Goal: Task Accomplishment & Management: Complete application form

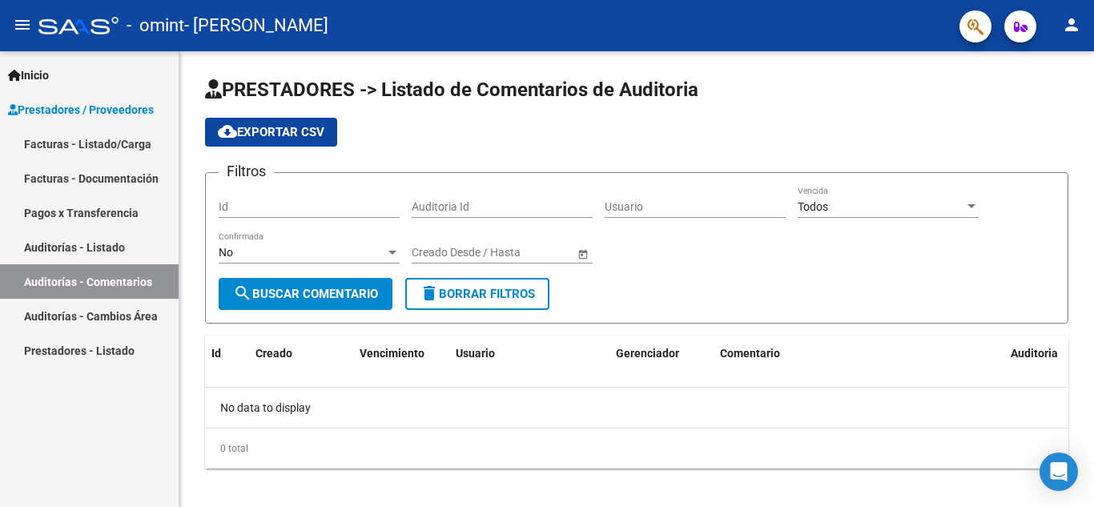
click at [114, 133] on link "Facturas - Listado/Carga" at bounding box center [89, 144] width 179 height 34
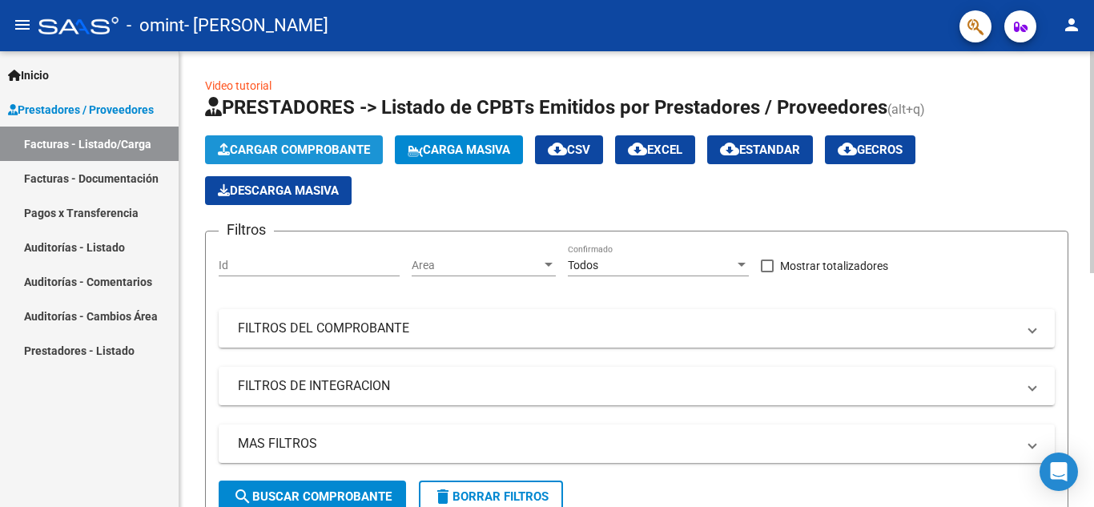
click at [347, 147] on span "Cargar Comprobante" at bounding box center [294, 150] width 152 height 14
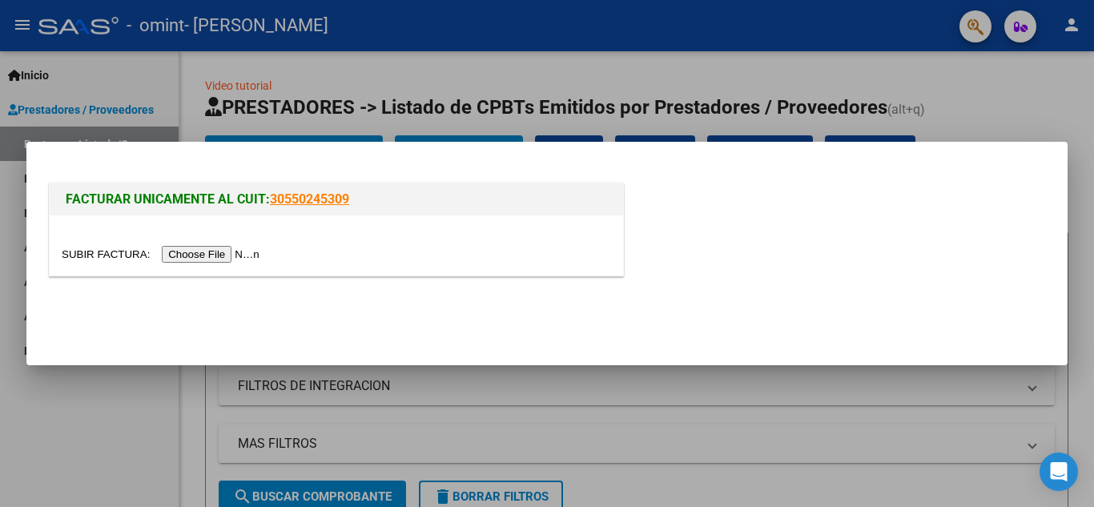
click at [219, 248] on input "file" at bounding box center [163, 254] width 203 height 17
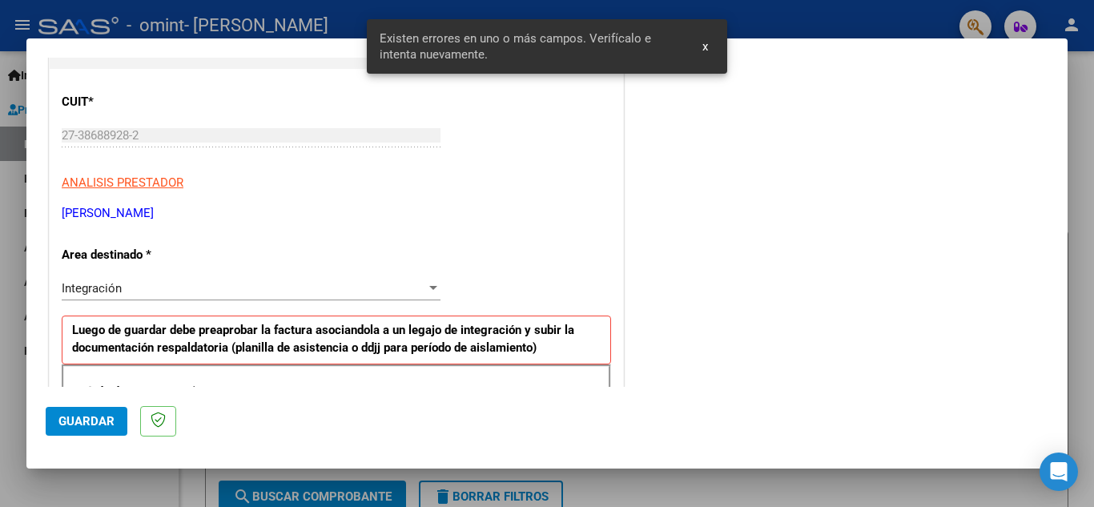
scroll to position [363, 0]
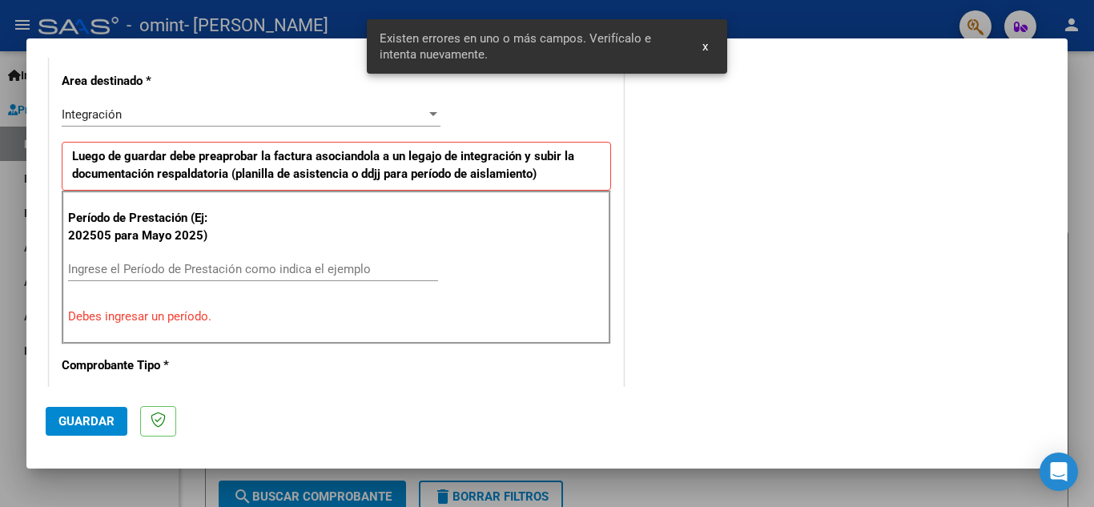
click at [261, 257] on div "Ingrese el Período de Prestación como indica el ejemplo" at bounding box center [253, 269] width 370 height 24
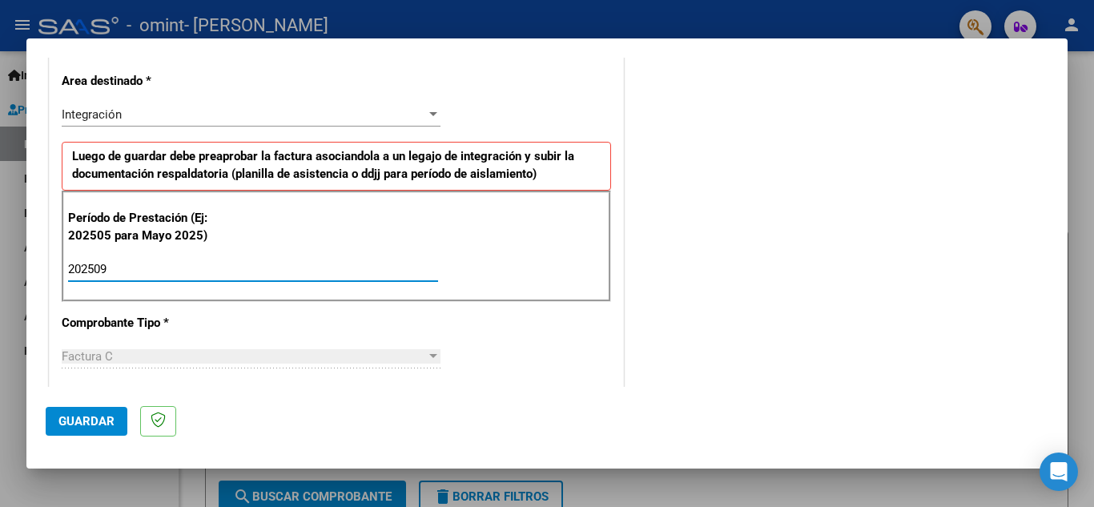
type input "202509"
click at [358, 313] on div "CUIT * 27-38688928-2 Ingresar CUIT ANALISIS PRESTADOR [PERSON_NAME] [PERSON_NAM…" at bounding box center [337, 498] width 574 height 1206
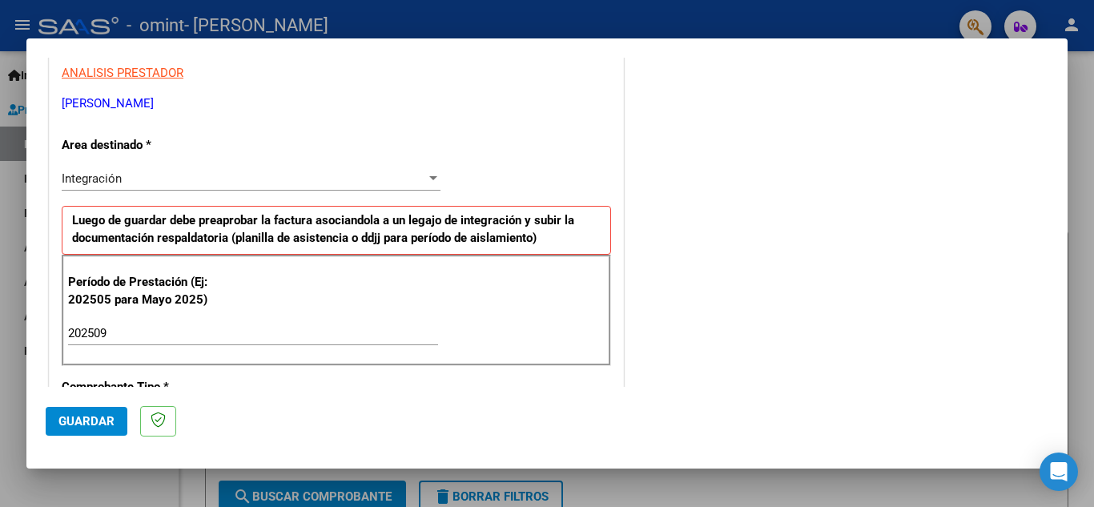
scroll to position [280, 0]
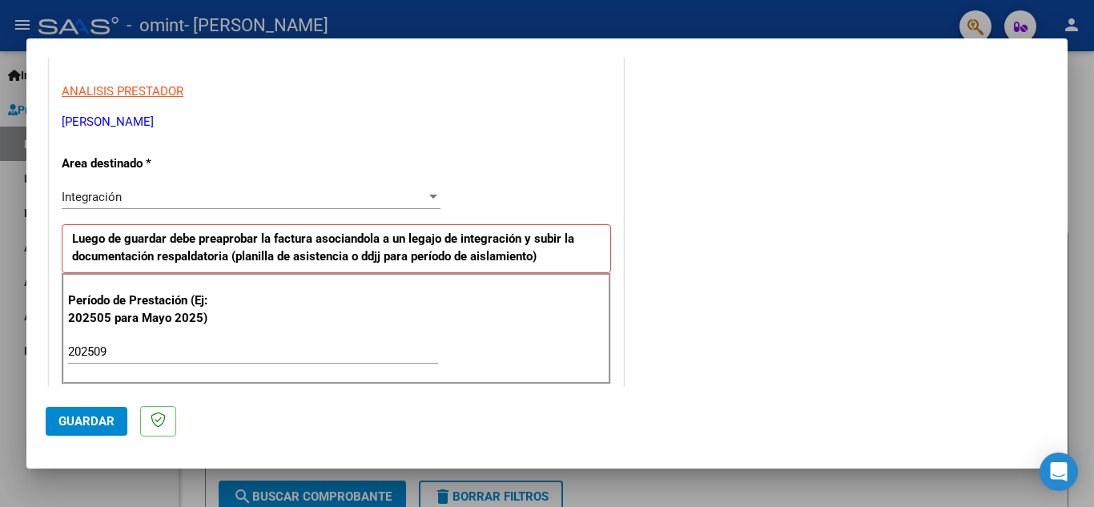
click at [416, 195] on div "Integración" at bounding box center [244, 197] width 364 height 14
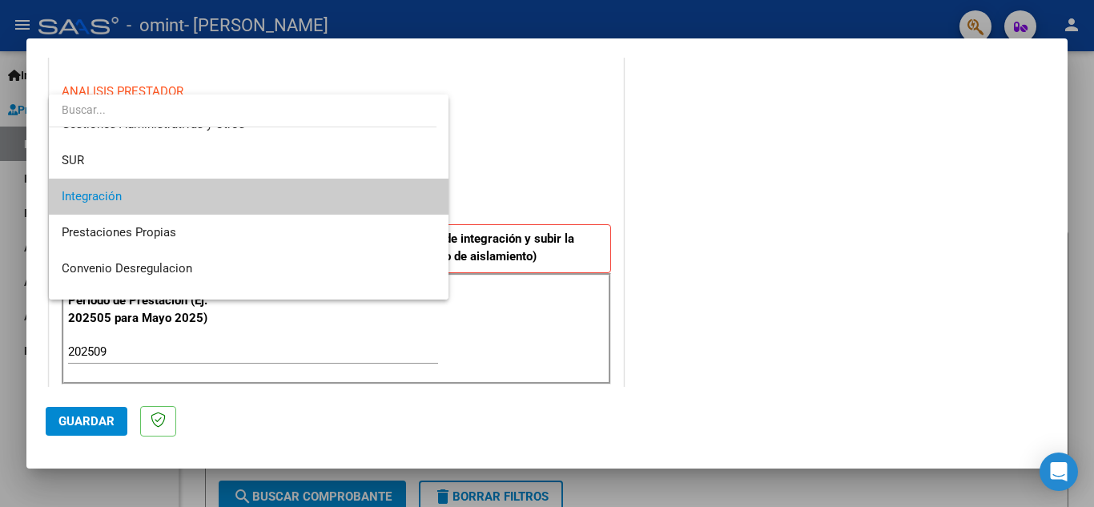
scroll to position [119, 0]
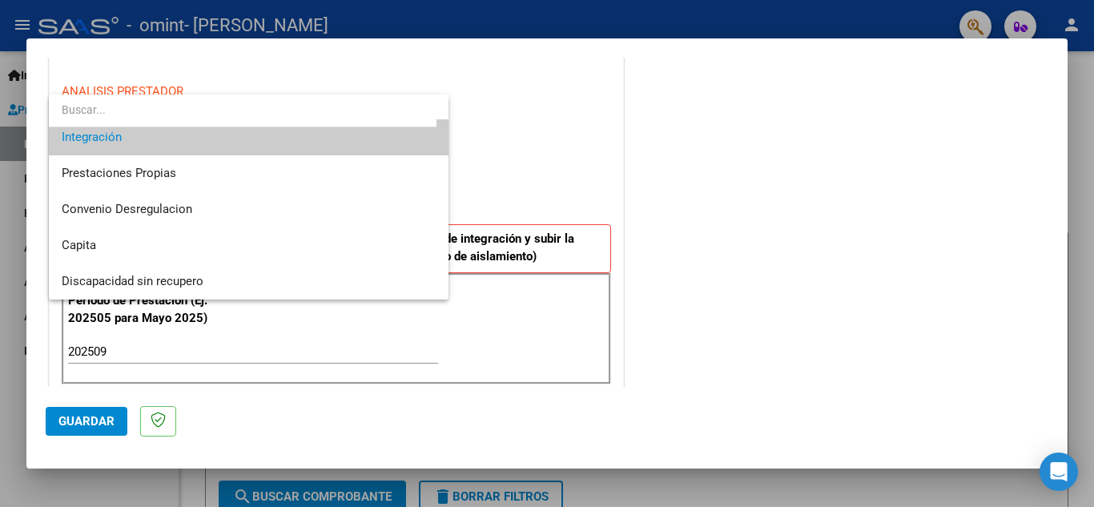
click at [514, 128] on div at bounding box center [547, 253] width 1094 height 507
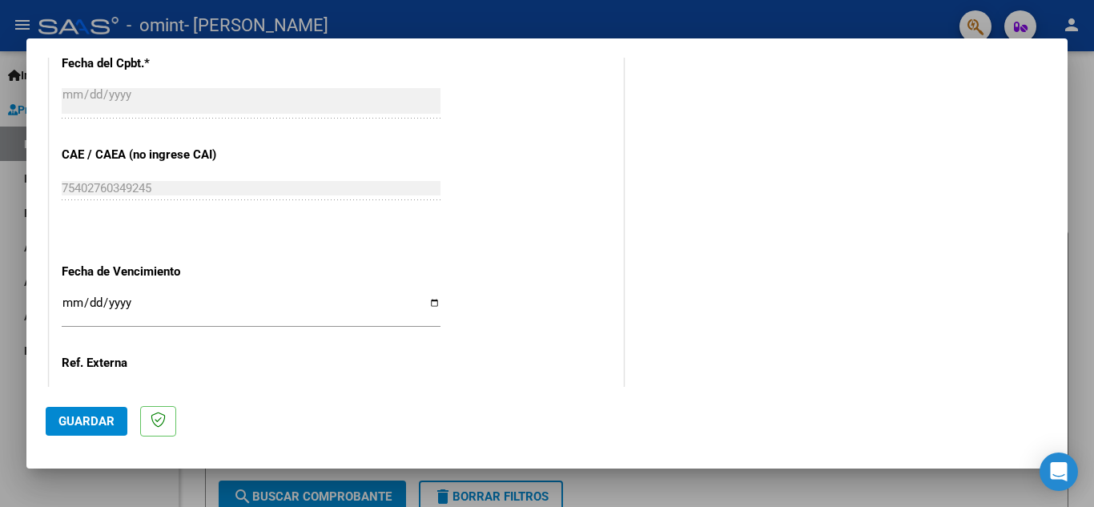
scroll to position [1081, 0]
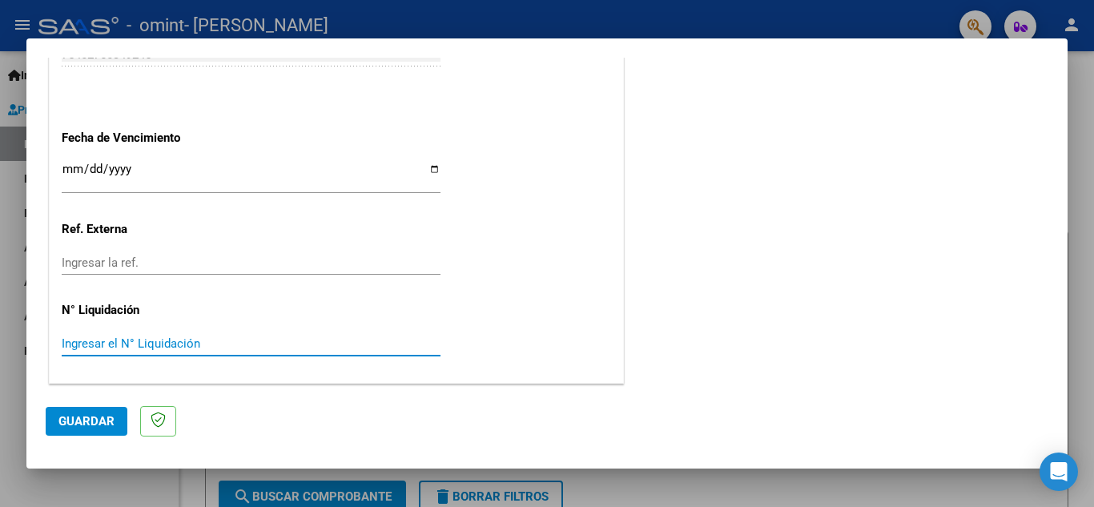
click at [94, 350] on input "Ingresar el N° Liquidación" at bounding box center [251, 343] width 379 height 14
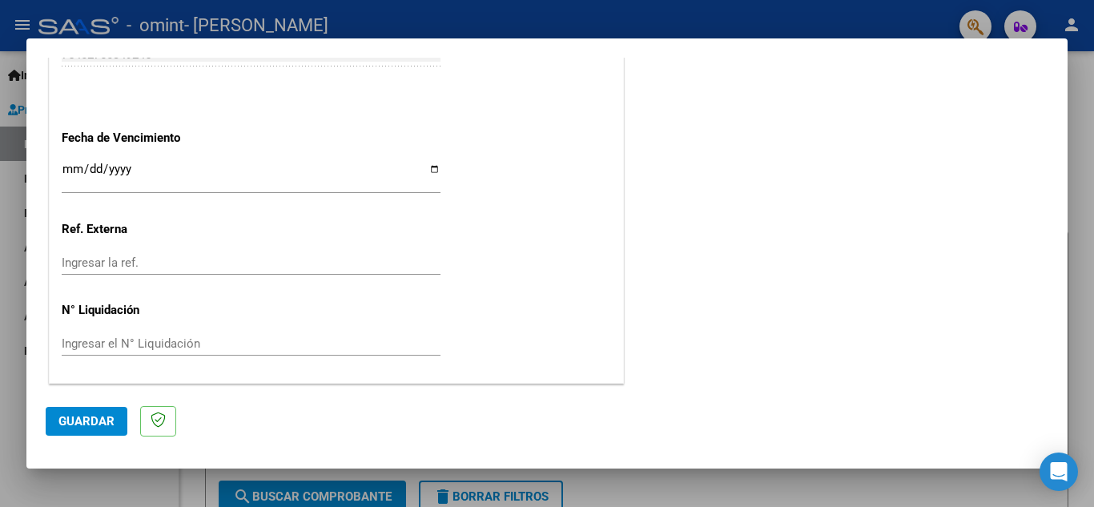
click at [69, 419] on span "Guardar" at bounding box center [86, 421] width 56 height 14
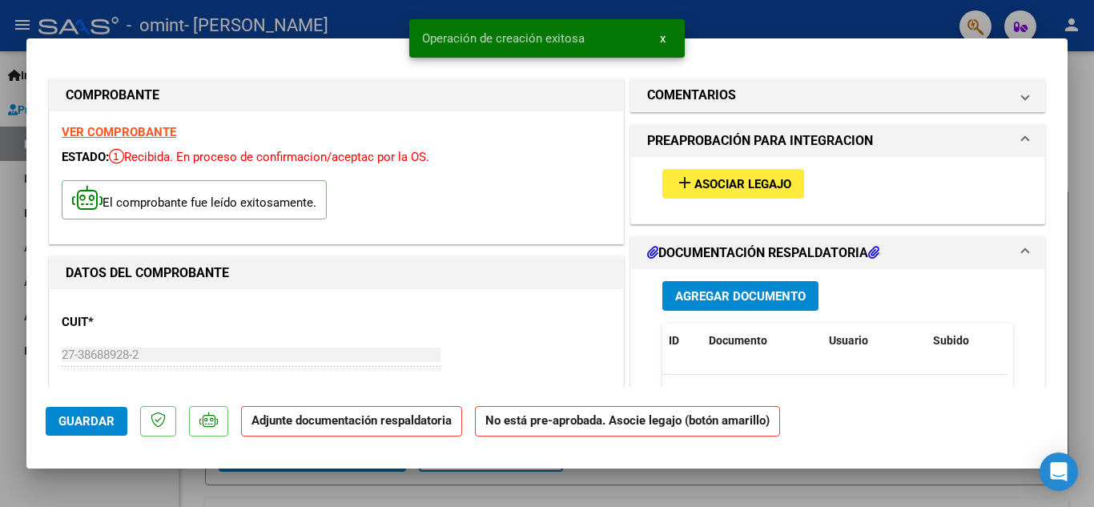
click at [733, 179] on span "Asociar Legajo" at bounding box center [743, 184] width 97 height 14
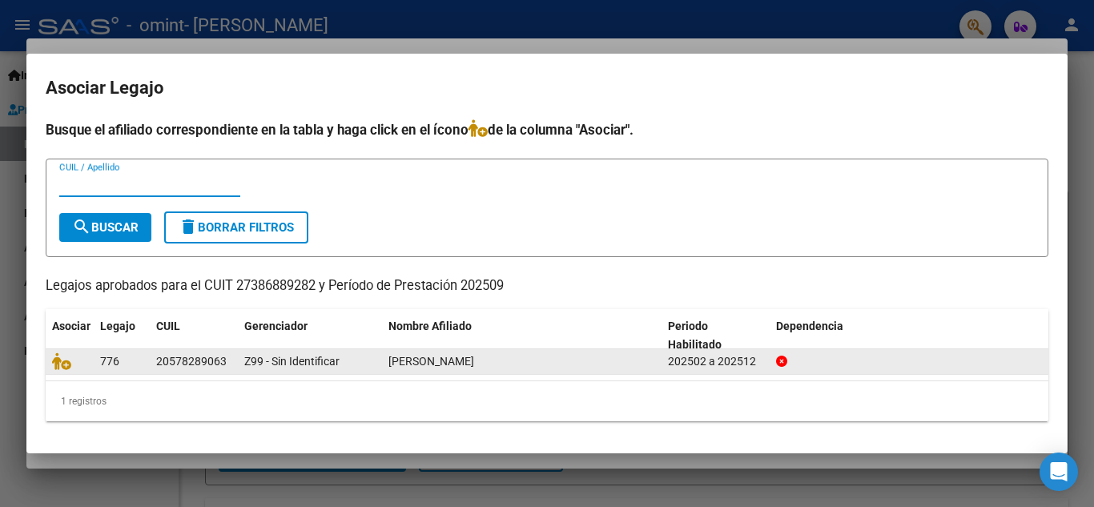
click at [566, 367] on div "[PERSON_NAME]" at bounding box center [522, 361] width 267 height 18
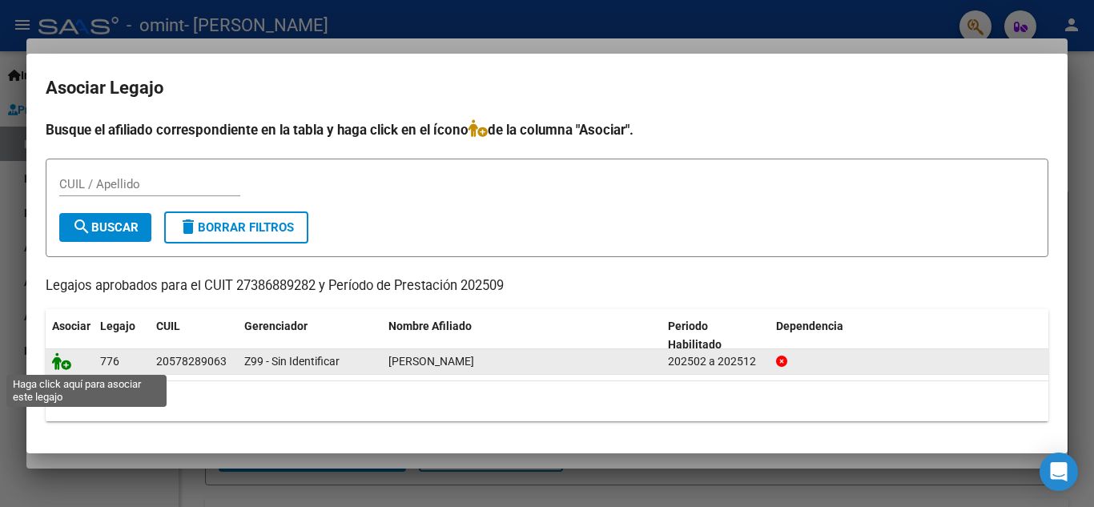
click at [66, 352] on icon at bounding box center [61, 361] width 19 height 18
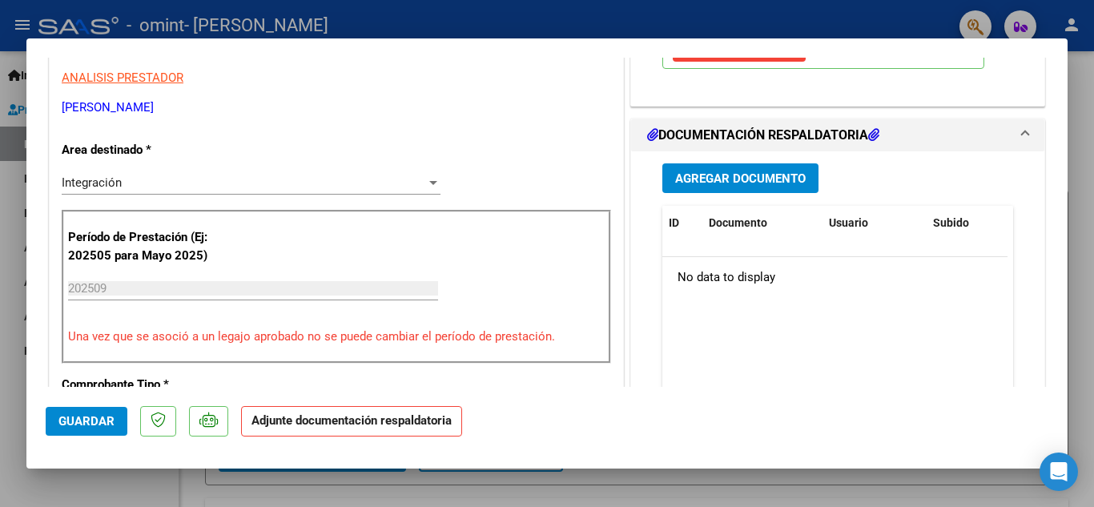
scroll to position [352, 0]
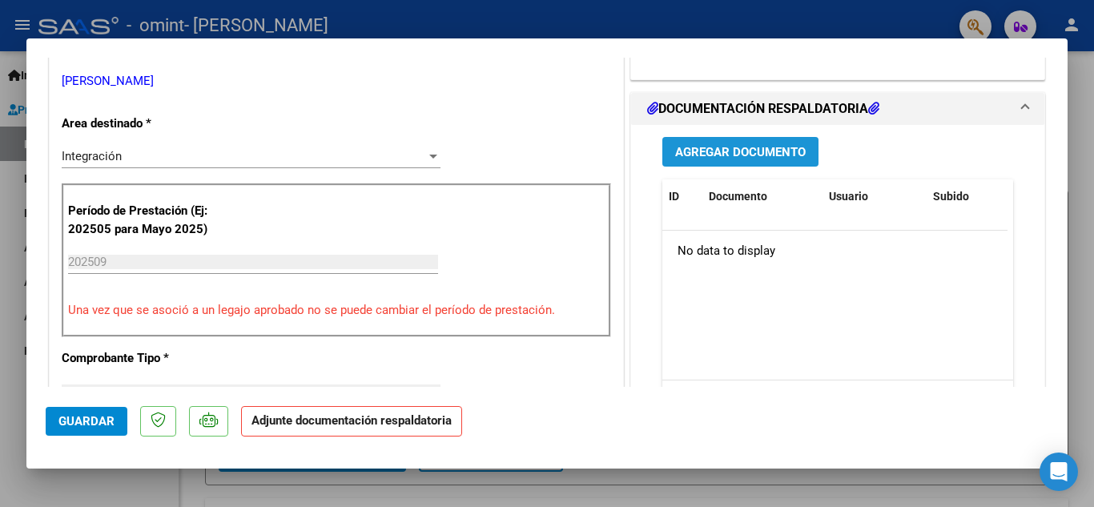
click at [767, 144] on span "Agregar Documento" at bounding box center [740, 151] width 131 height 14
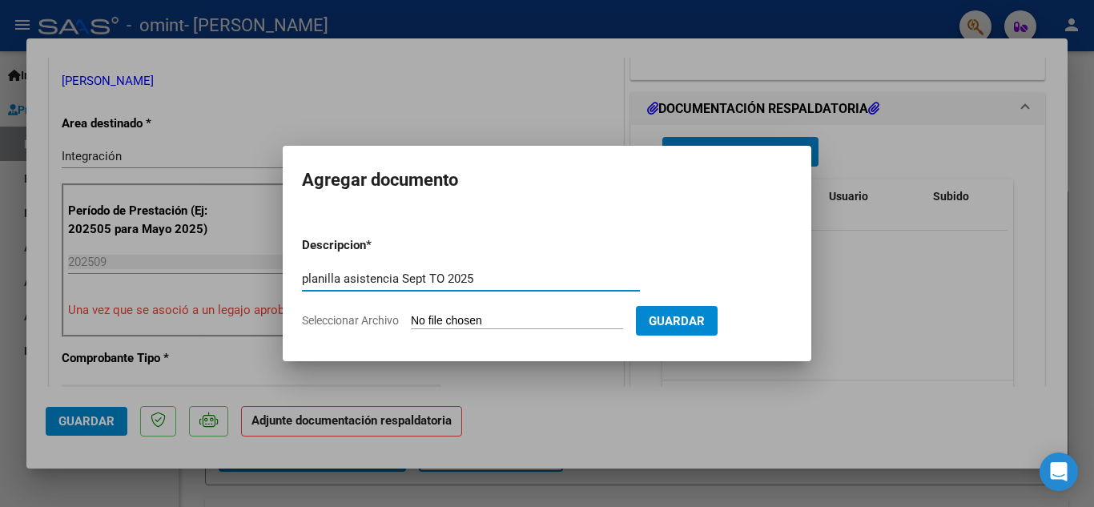
type input "planilla asistencia Sept TO 2025"
click at [469, 317] on input "Seleccionar Archivo" at bounding box center [517, 321] width 212 height 15
type input "C:\fakepath\[PERSON_NAME] [DATE].pdf"
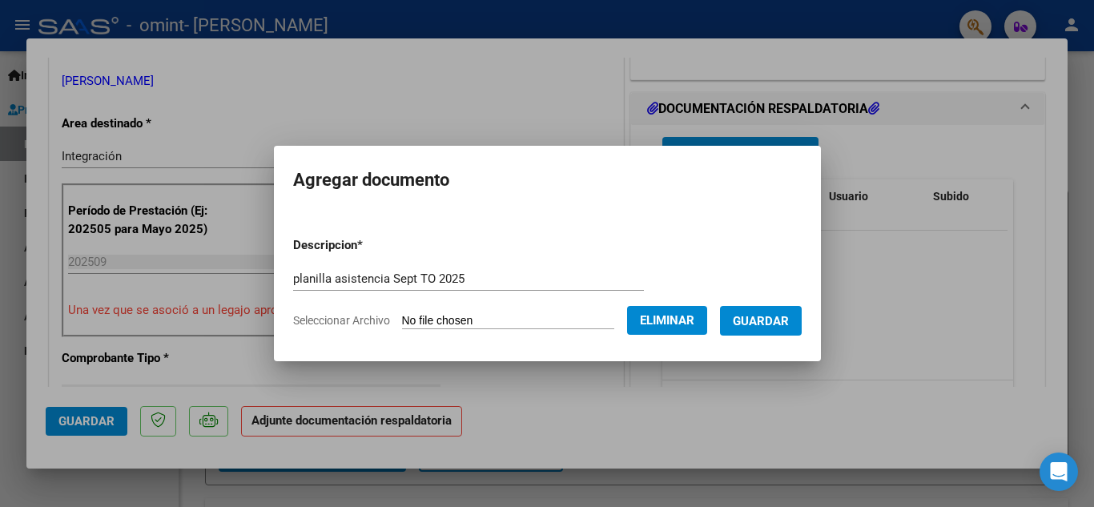
click at [786, 320] on span "Guardar" at bounding box center [761, 321] width 56 height 14
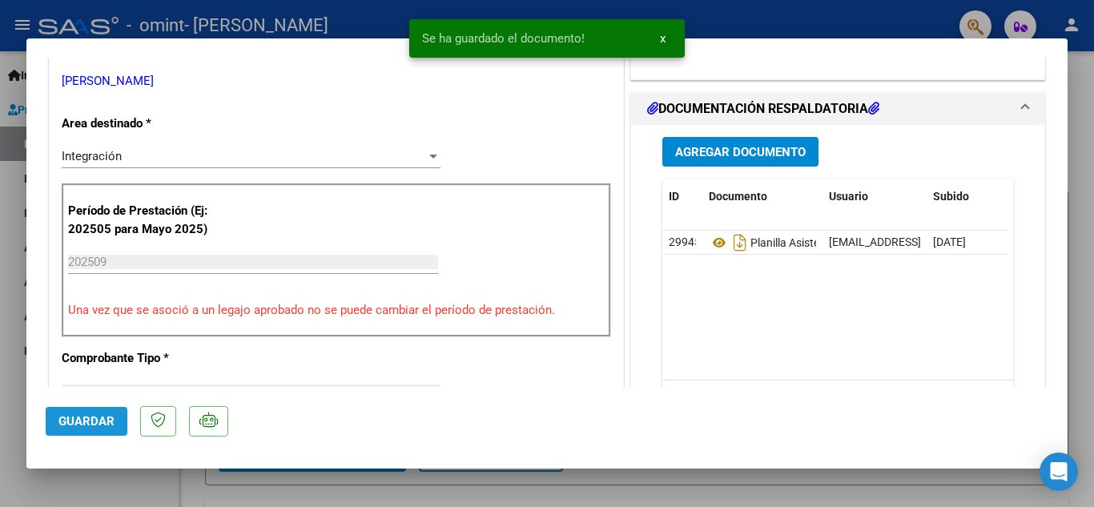
click at [68, 413] on button "Guardar" at bounding box center [87, 421] width 82 height 29
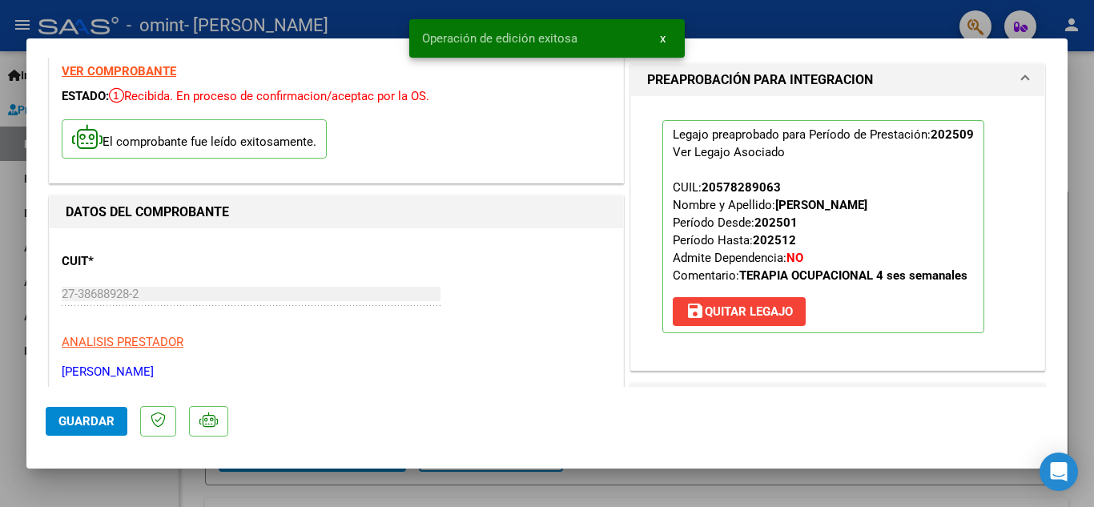
scroll to position [0, 0]
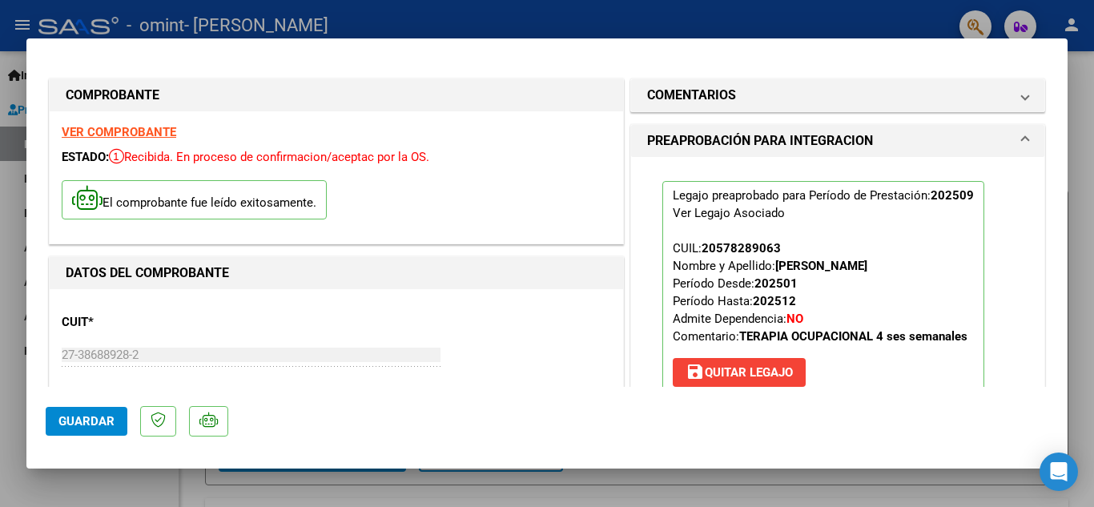
click at [142, 131] on strong "VER COMPROBANTE" at bounding box center [119, 132] width 115 height 14
click at [1064, 49] on mat-dialog-container "COMPROBANTE VER COMPROBANTE ESTADO: Recibida. En proceso de confirmacion/acepta…" at bounding box center [546, 253] width 1041 height 431
click at [108, 431] on button "Guardar" at bounding box center [87, 421] width 82 height 29
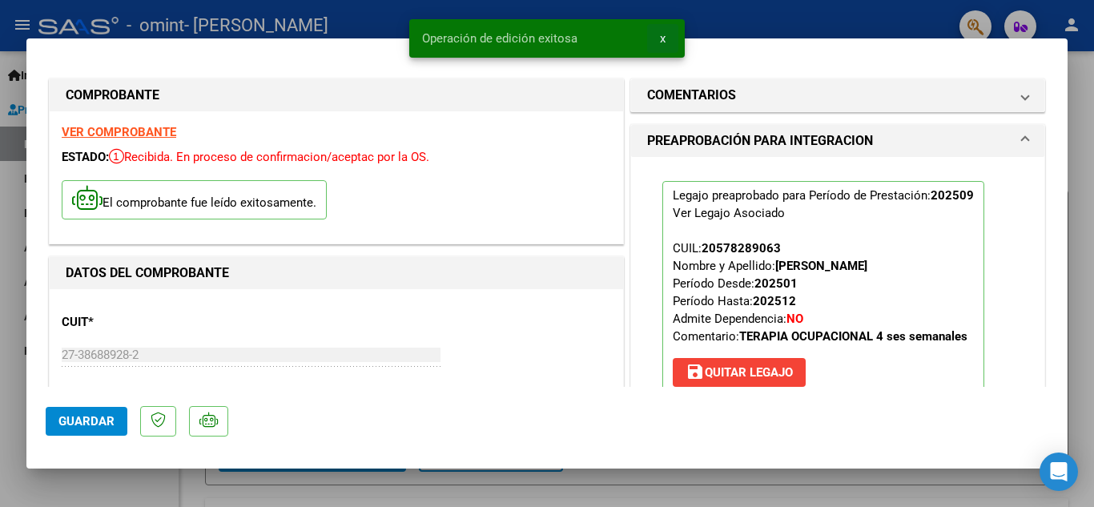
click at [662, 36] on span "x" at bounding box center [663, 38] width 6 height 14
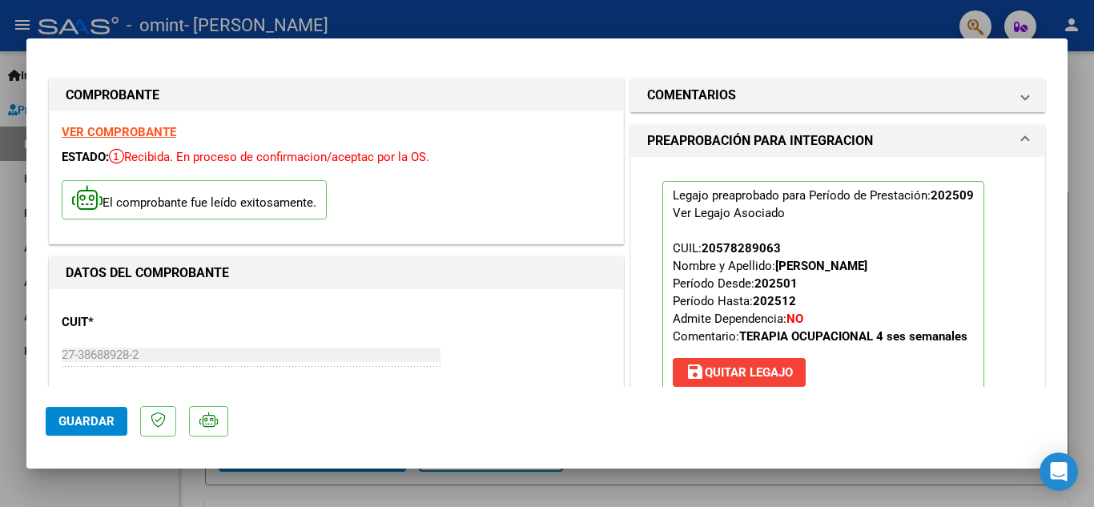
click at [953, 9] on div at bounding box center [547, 253] width 1094 height 507
type input "$ 0,00"
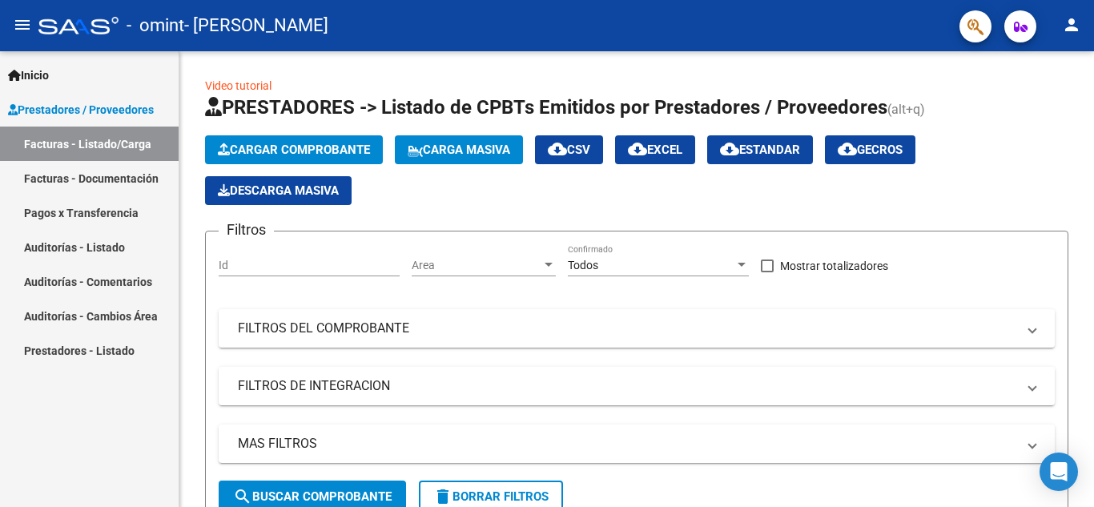
click at [119, 172] on link "Facturas - Documentación" at bounding box center [89, 178] width 179 height 34
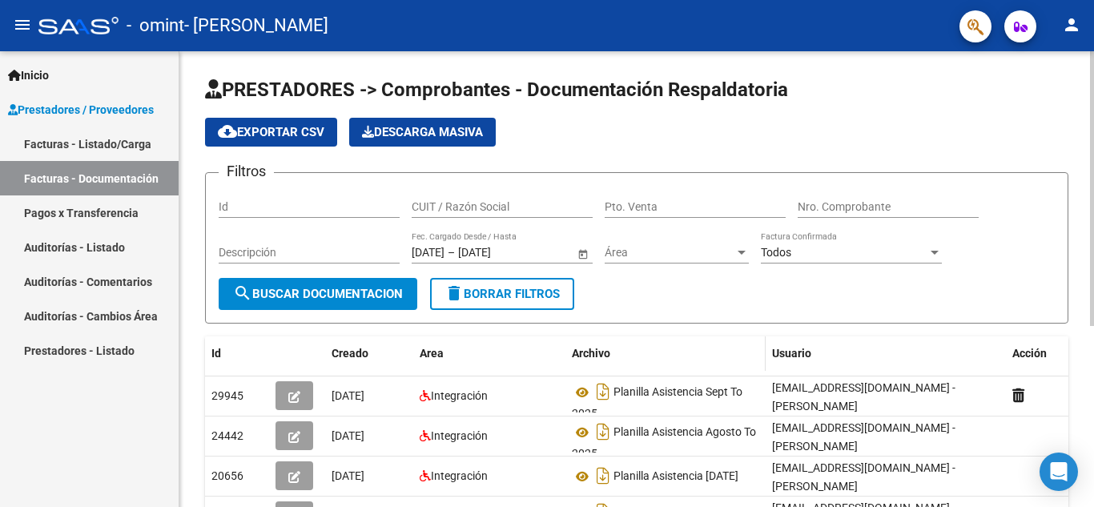
click at [713, 344] on div "Archivo" at bounding box center [665, 353] width 187 height 18
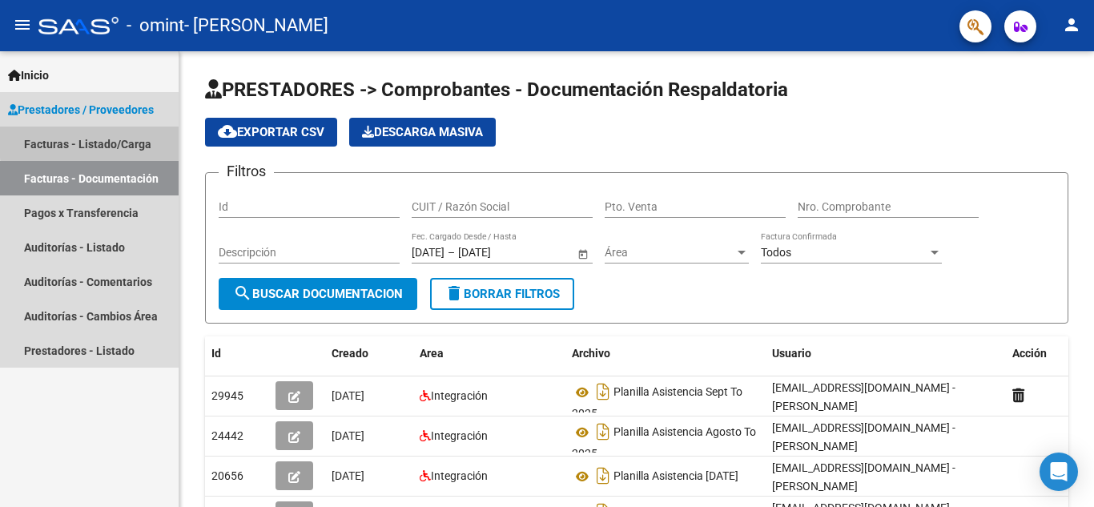
click at [123, 139] on link "Facturas - Listado/Carga" at bounding box center [89, 144] width 179 height 34
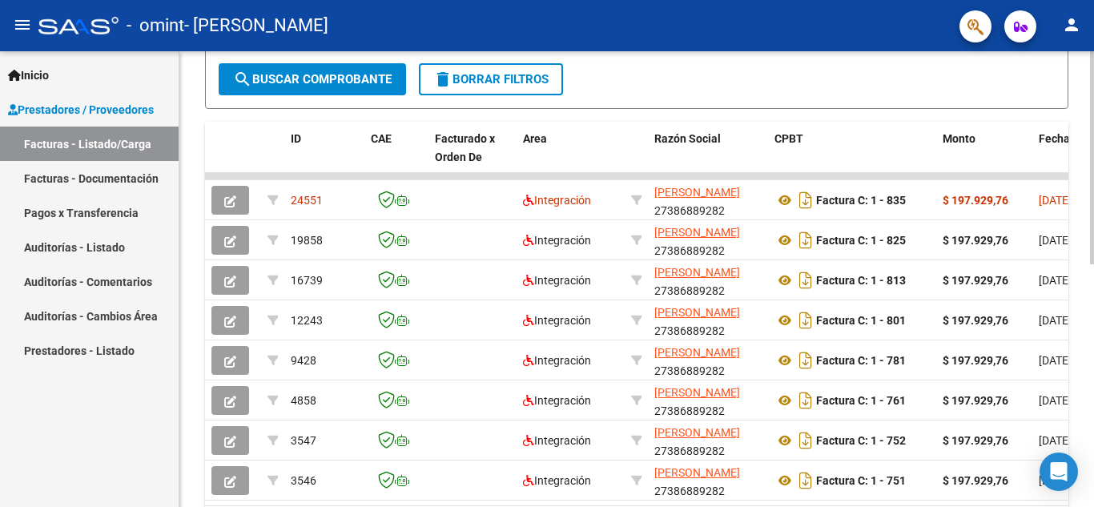
scroll to position [401, 0]
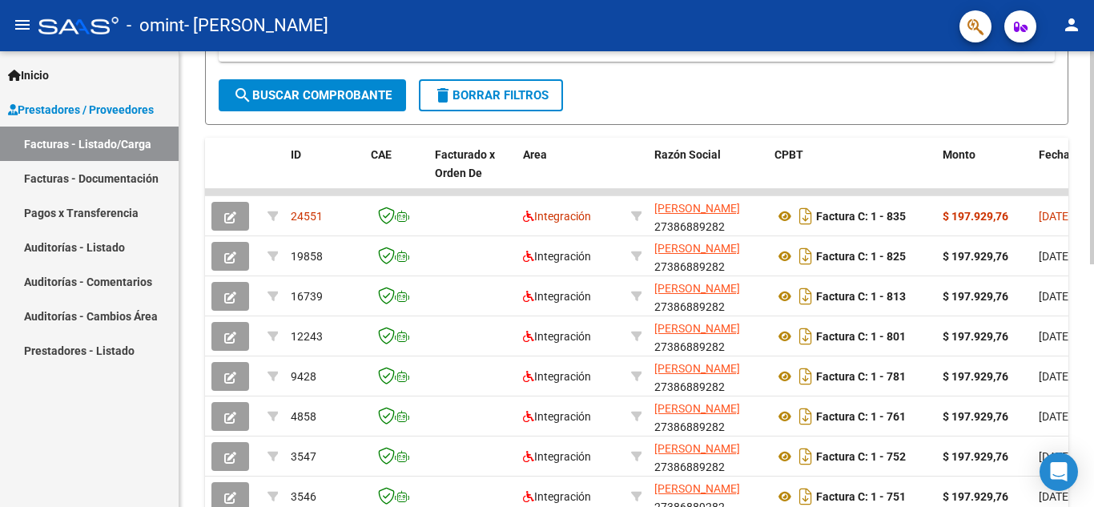
click at [1093, 306] on div at bounding box center [1092, 350] width 4 height 213
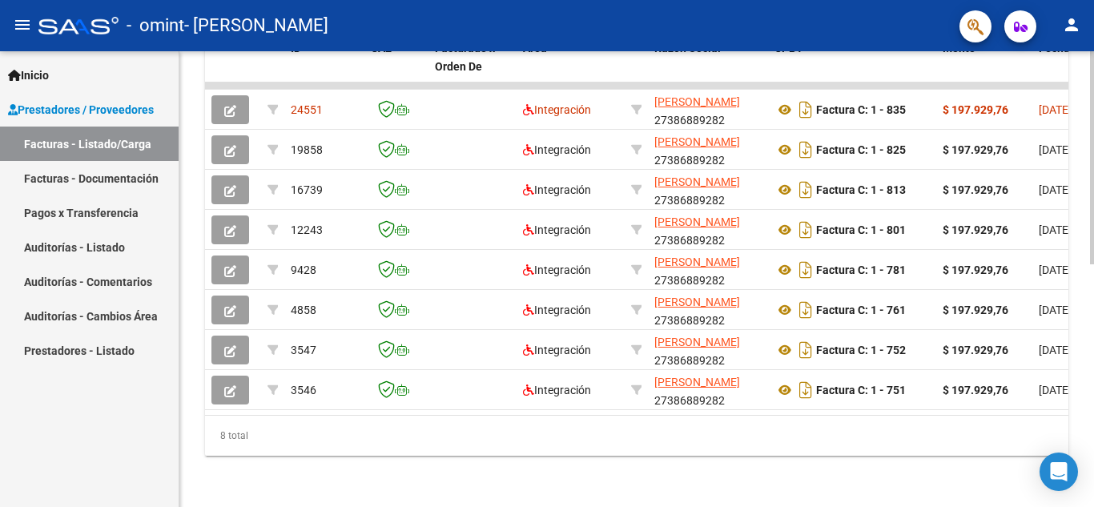
click at [1090, 388] on div at bounding box center [1092, 400] width 4 height 213
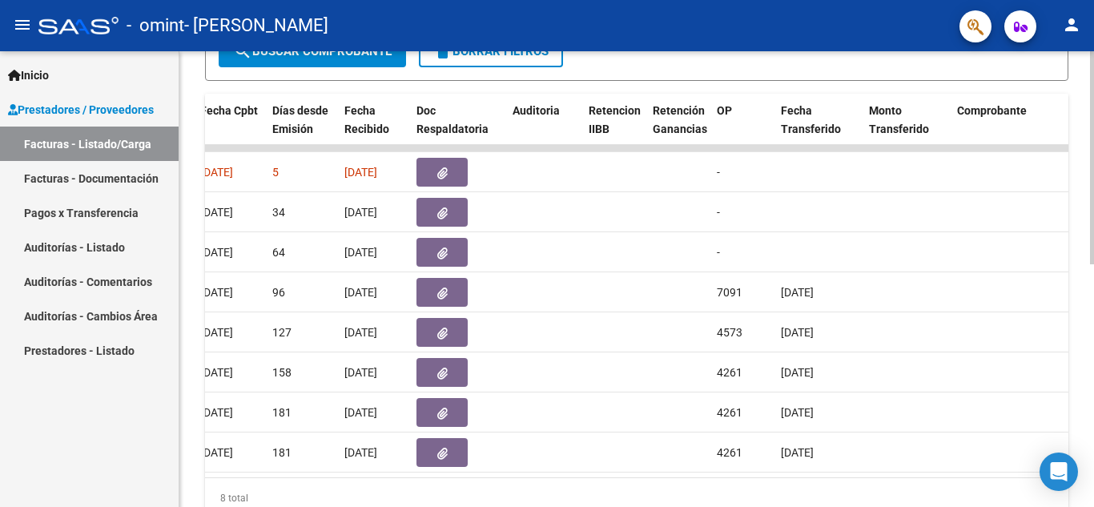
scroll to position [440, 0]
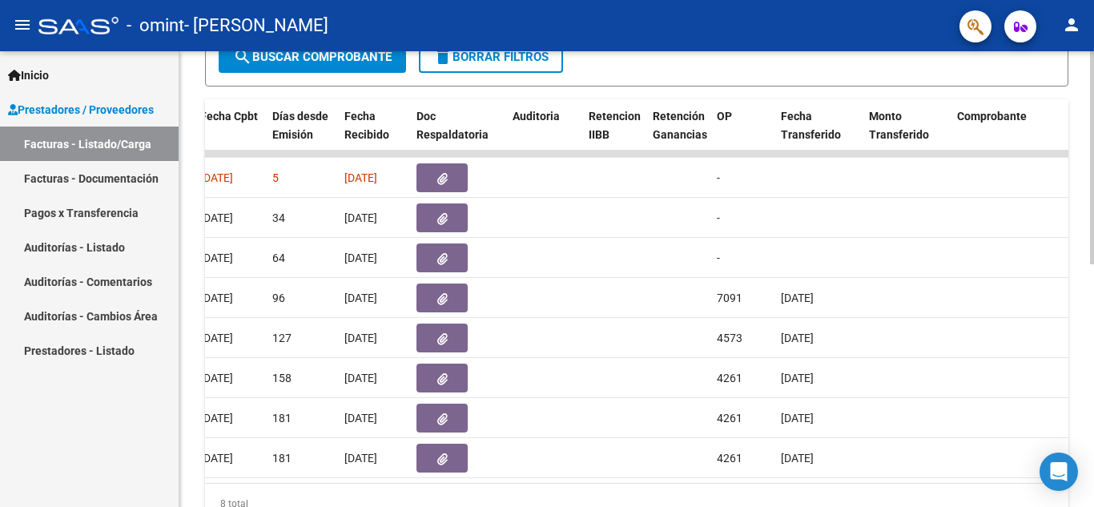
click at [1093, 323] on div at bounding box center [1092, 368] width 4 height 213
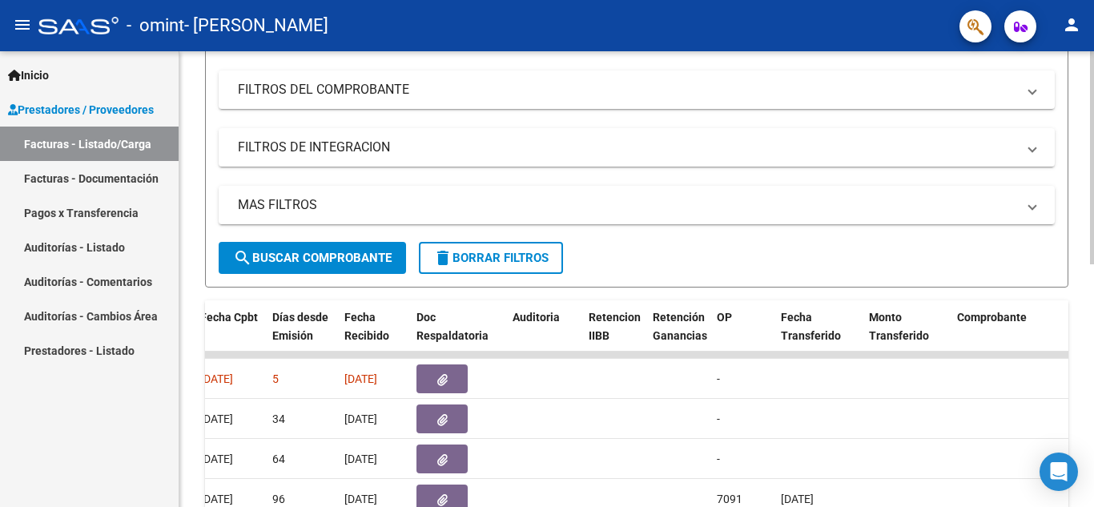
scroll to position [0, 0]
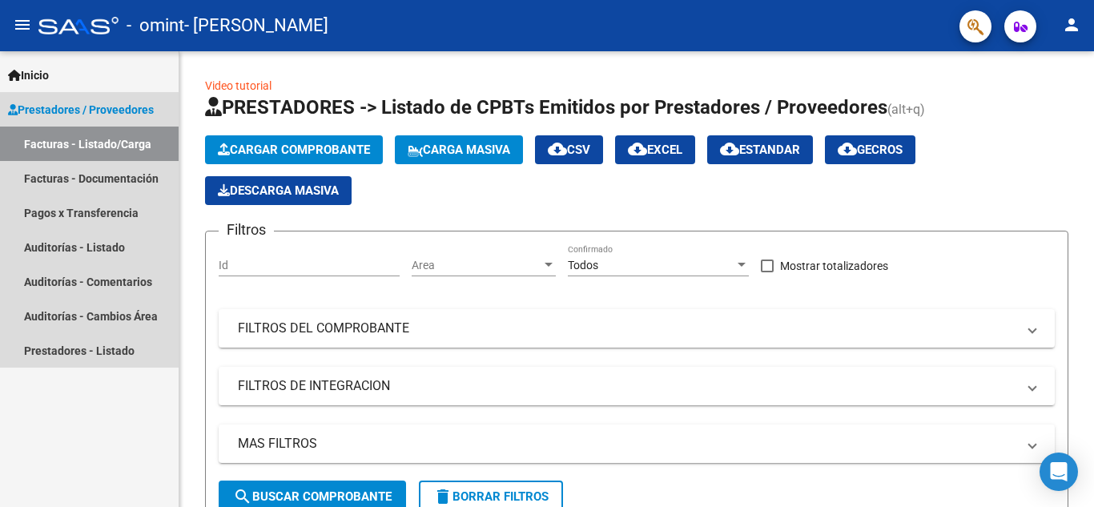
click at [128, 138] on link "Facturas - Listado/Carga" at bounding box center [89, 144] width 179 height 34
